Goal: Task Accomplishment & Management: Manage account settings

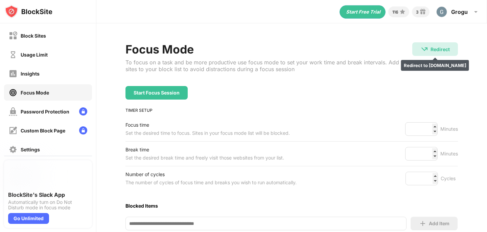
click at [424, 45] on img at bounding box center [425, 49] width 8 height 8
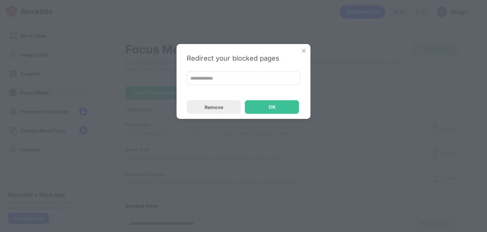
click at [303, 50] on img at bounding box center [304, 50] width 7 height 7
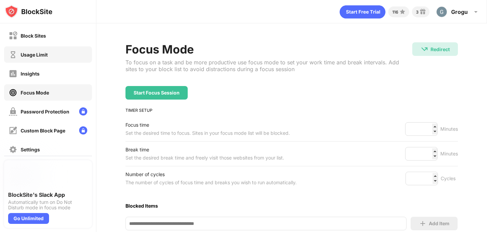
click at [44, 60] on div "Usage Limit" at bounding box center [48, 54] width 88 height 16
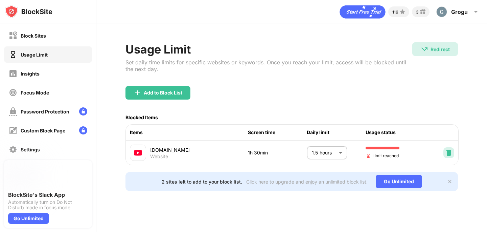
click at [450, 153] on img at bounding box center [449, 152] width 7 height 7
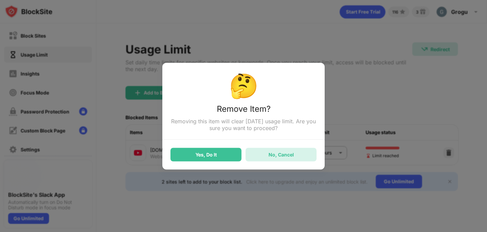
click at [246, 154] on div "No, Cancel" at bounding box center [281, 155] width 71 height 14
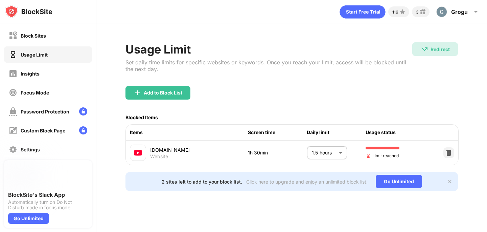
click at [320, 149] on body "Block Sites Usage Limit Insights Focus Mode Password Protection Custom Block Pa…" at bounding box center [243, 116] width 487 height 232
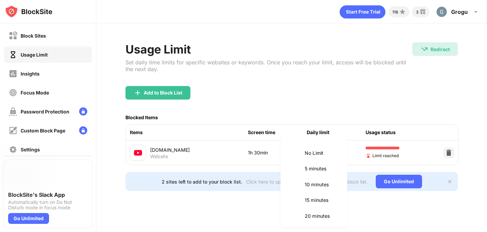
scroll to position [174, 0]
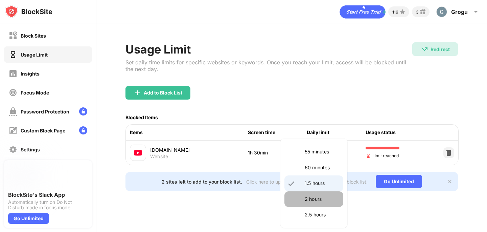
click at [311, 200] on p "2 hours" at bounding box center [322, 198] width 35 height 7
type input "***"
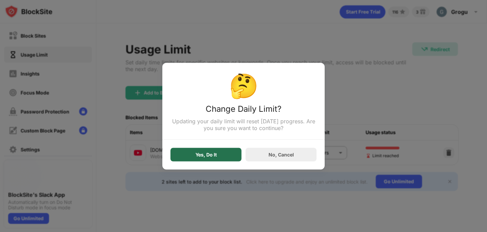
click at [211, 153] on div "Yes, Do It" at bounding box center [206, 154] width 21 height 5
